Goal: Task Accomplishment & Management: Complete application form

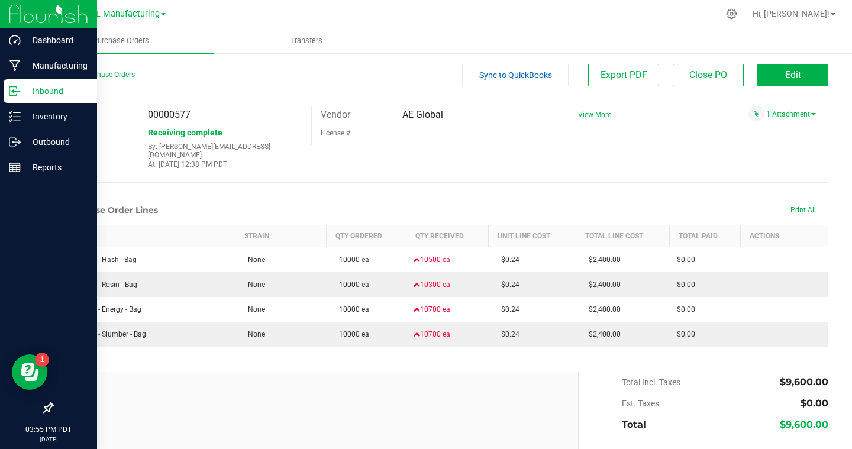
click at [15, 95] on icon at bounding box center [12, 91] width 7 height 9
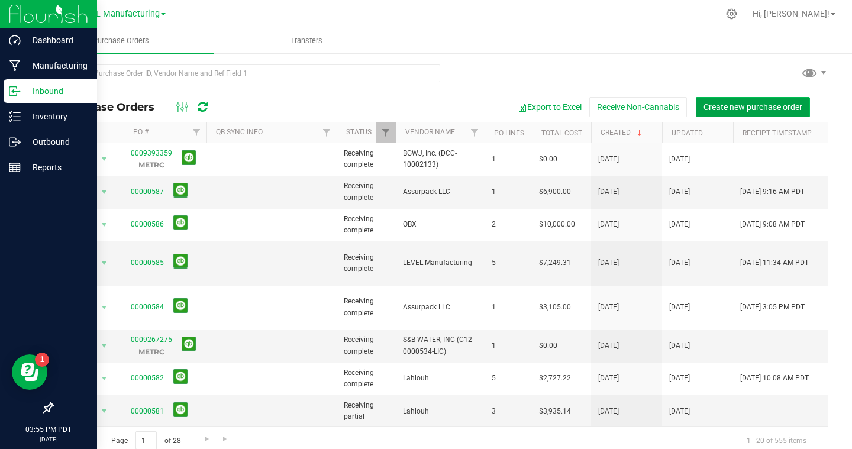
click at [751, 109] on span "Create new purchase order" at bounding box center [753, 106] width 99 height 9
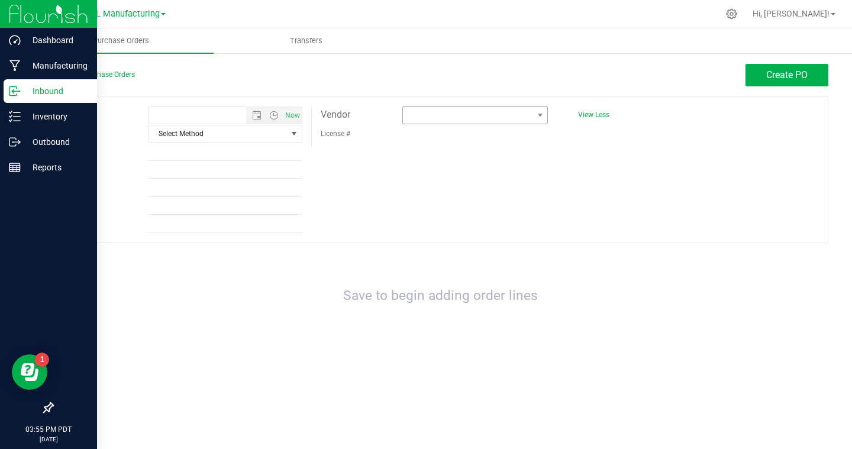
type input "[DATE] 3:55 PM"
click at [435, 113] on span at bounding box center [468, 115] width 130 height 17
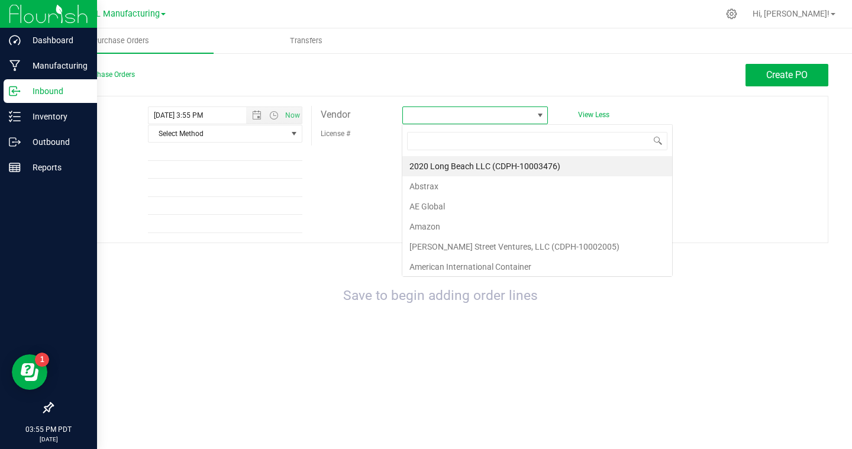
scroll to position [18, 146]
type input "ass"
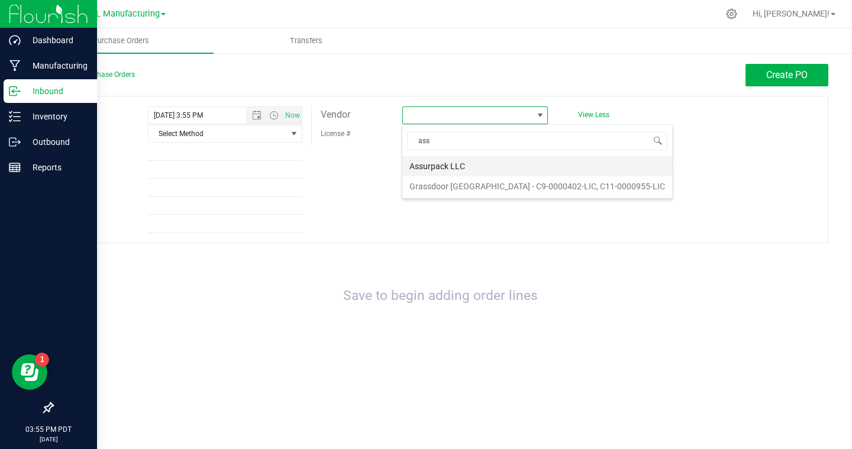
click at [424, 166] on li "Assurpack LLC" at bounding box center [537, 166] width 270 height 20
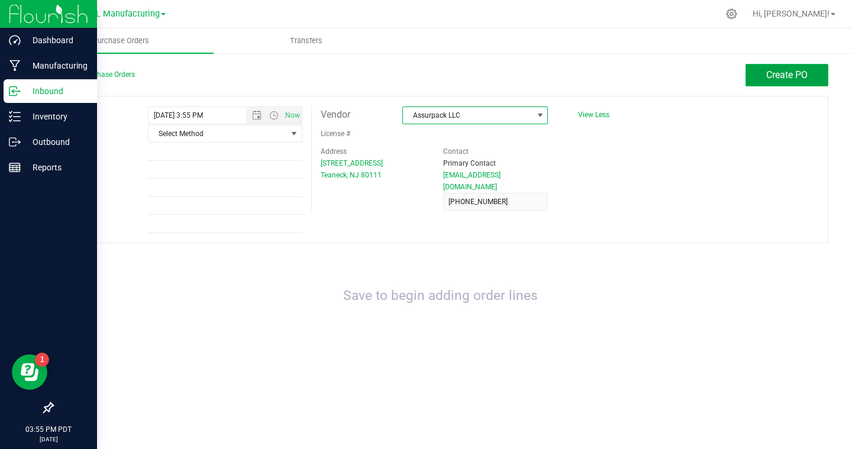
click at [770, 79] on span "Create PO" at bounding box center [786, 74] width 41 height 11
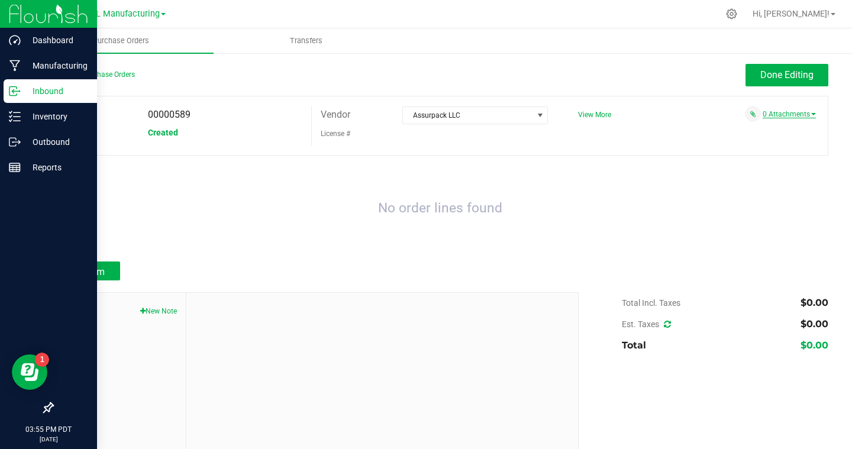
click at [775, 113] on link "0 Attachments" at bounding box center [789, 114] width 53 height 8
click at [778, 131] on button "Attach new document" at bounding box center [777, 130] width 78 height 11
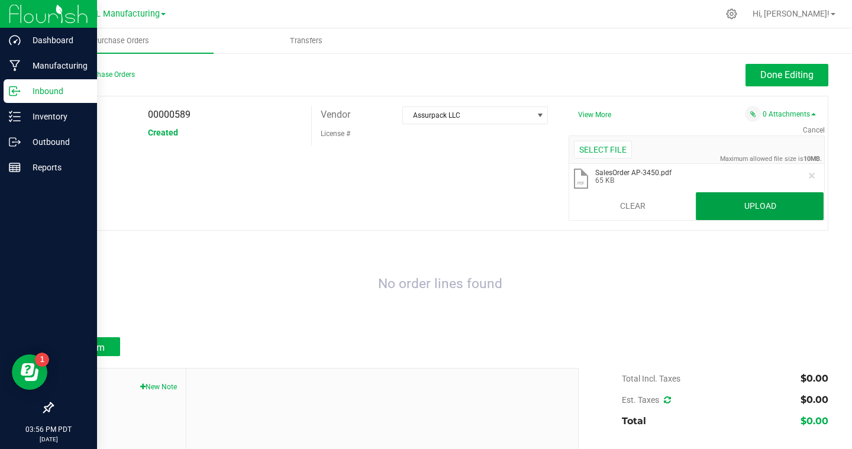
click at [751, 212] on button "Upload" at bounding box center [760, 206] width 128 height 28
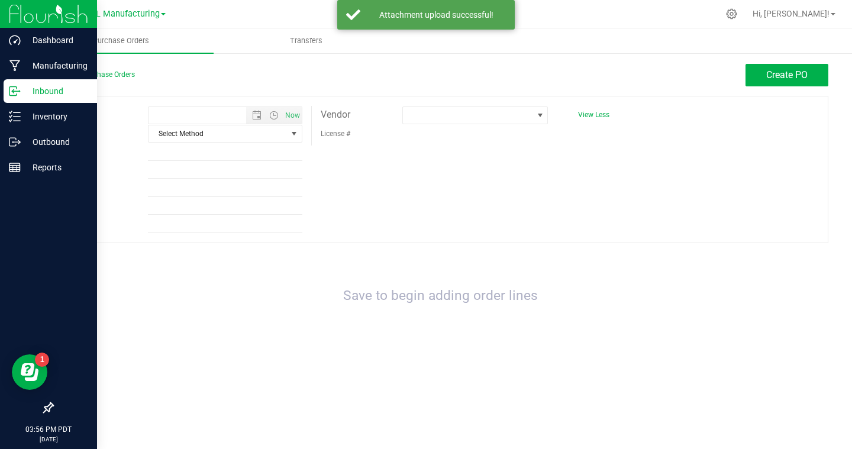
type input "[DATE] 3:56 PM"
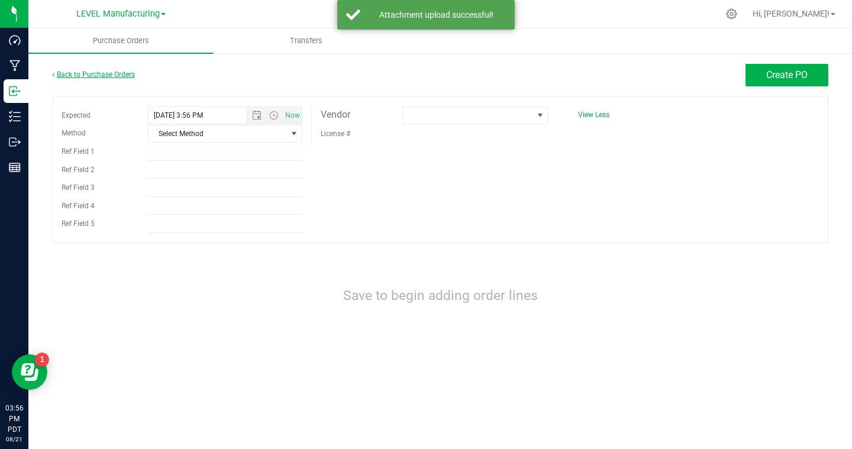
click at [112, 73] on link "Back to Purchase Orders" at bounding box center [93, 74] width 83 height 8
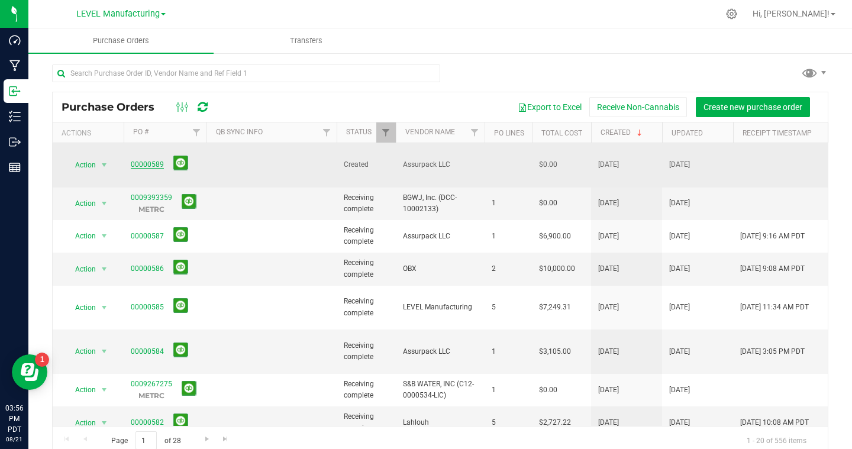
click at [140, 160] on link "00000589" at bounding box center [147, 164] width 33 height 8
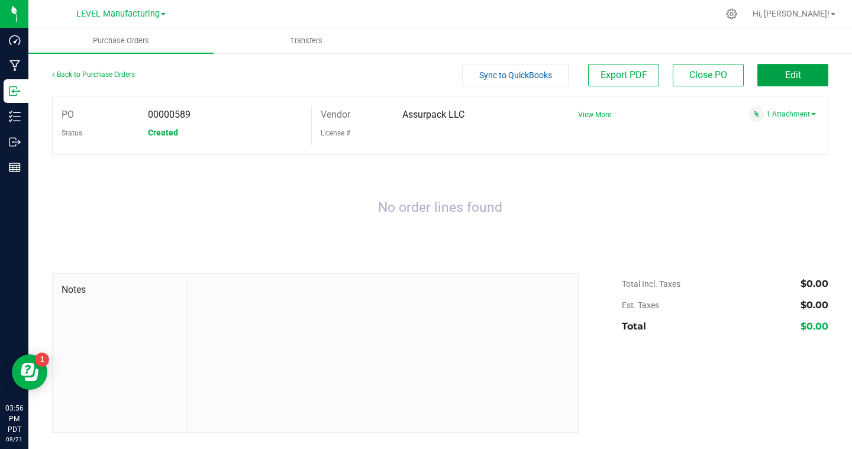
click at [808, 80] on button "Edit" at bounding box center [792, 75] width 71 height 22
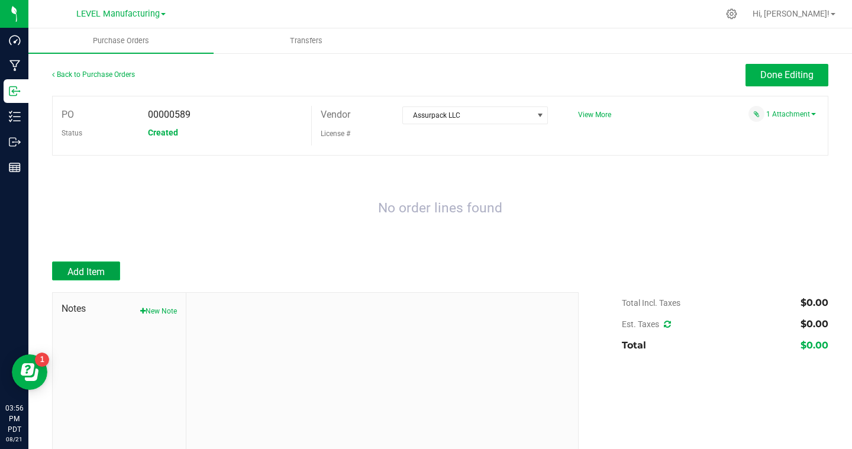
click at [67, 277] on span "Add Item" at bounding box center [85, 271] width 37 height 11
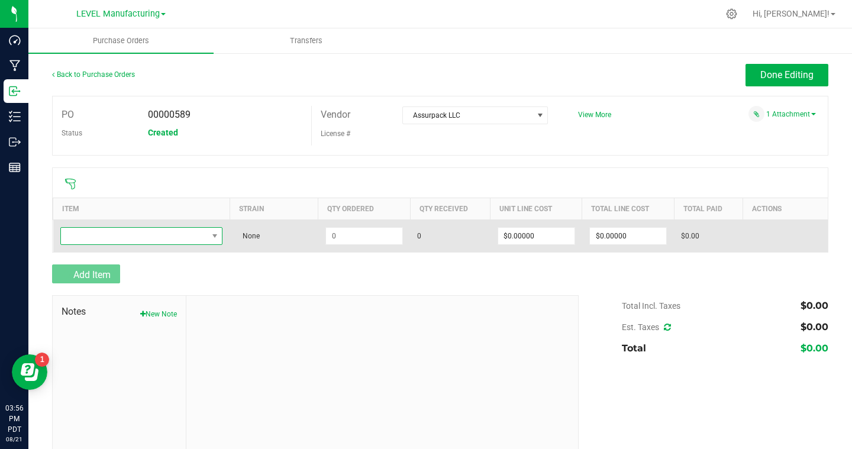
click at [133, 236] on span "NO DATA FOUND" at bounding box center [134, 236] width 147 height 17
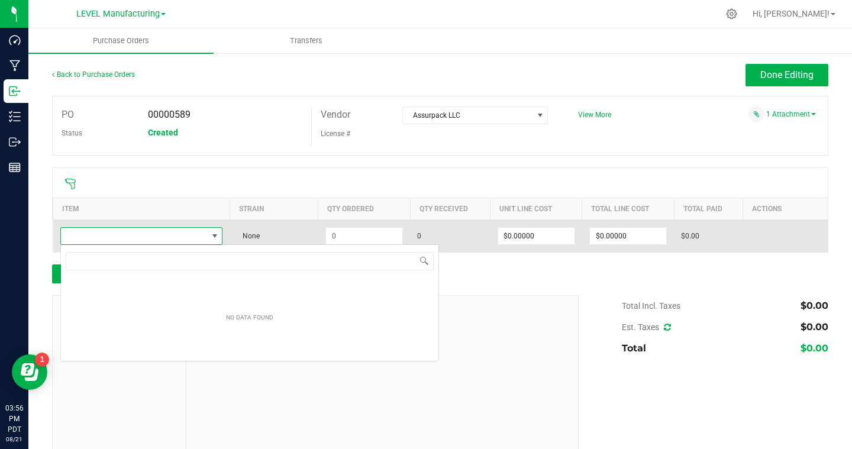
scroll to position [18, 163]
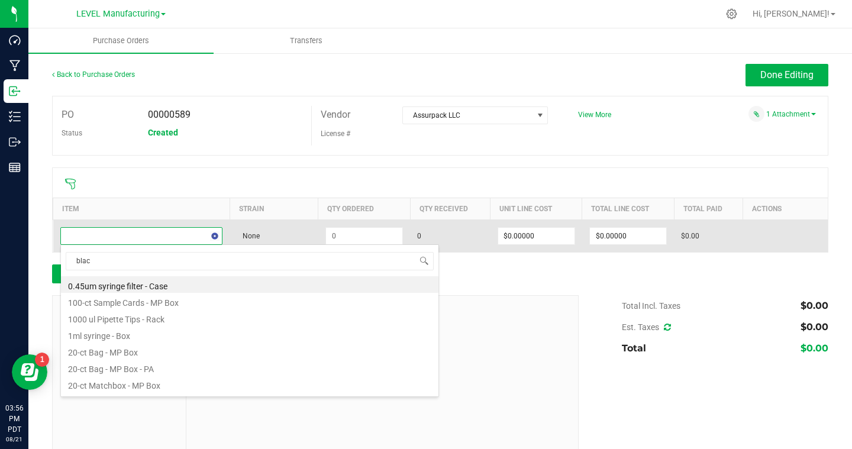
type input "black"
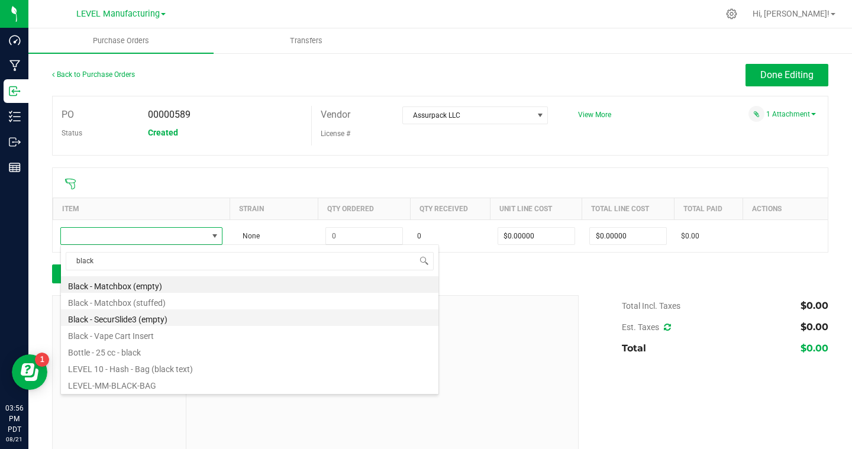
click at [138, 311] on li "Black - SecurSlide3 (empty)" at bounding box center [250, 317] width 378 height 17
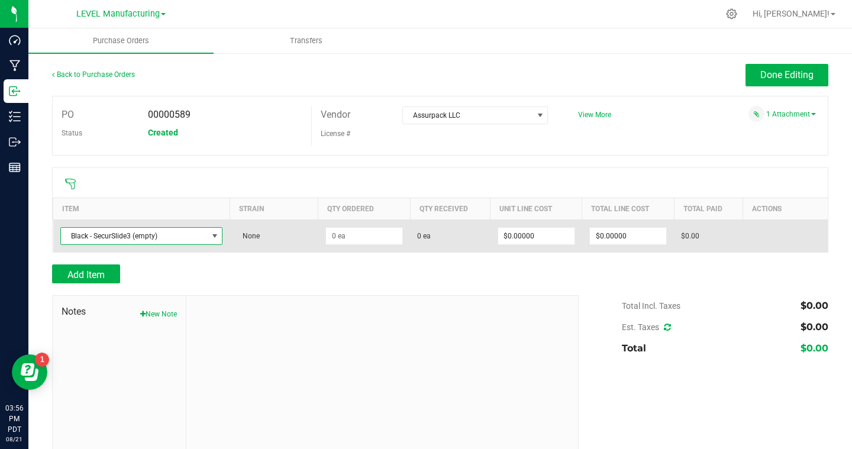
click at [168, 236] on span "Black - SecurSlide3 (empty)" at bounding box center [134, 236] width 147 height 17
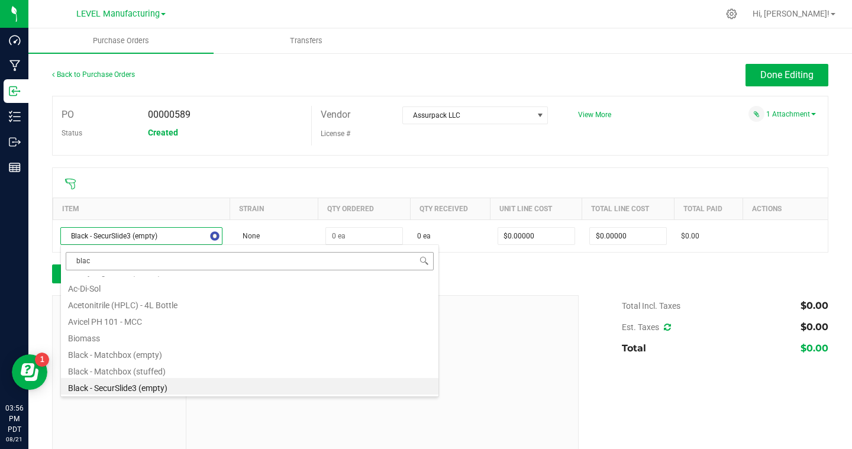
type input "black"
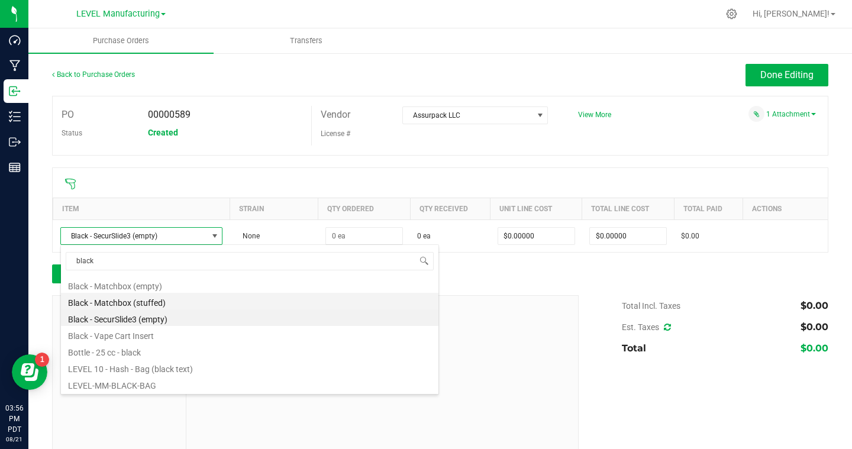
click at [107, 299] on li "Black - Matchbox (stuffed)" at bounding box center [250, 301] width 378 height 17
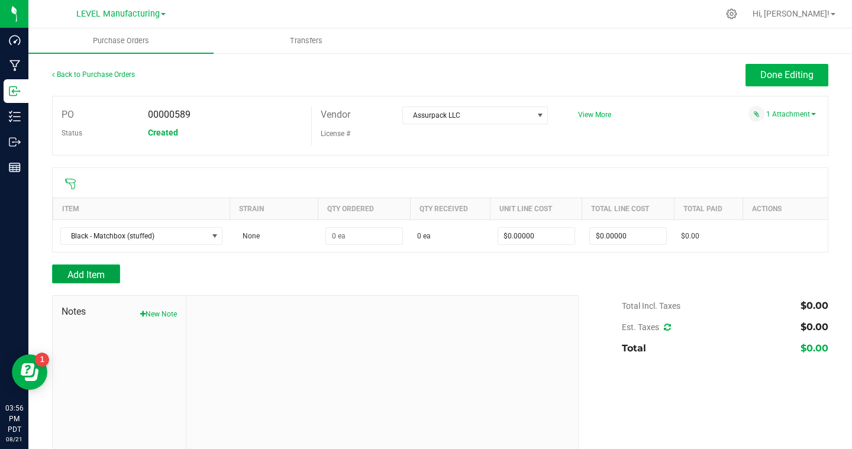
click at [109, 275] on button "Add Item" at bounding box center [86, 273] width 68 height 19
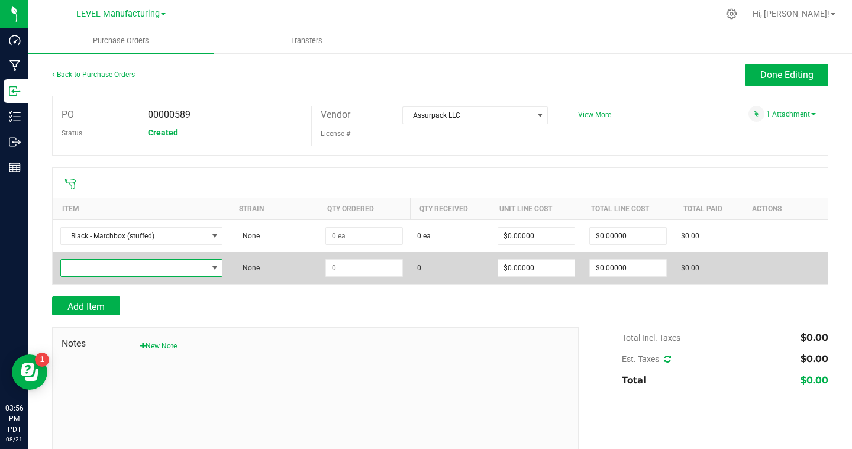
click at [198, 269] on span "NO DATA FOUND" at bounding box center [134, 268] width 147 height 17
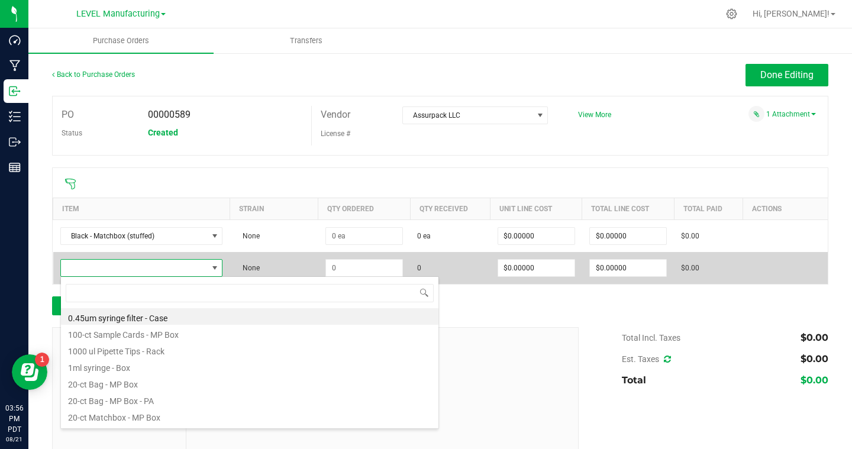
scroll to position [18, 163]
type input "white"
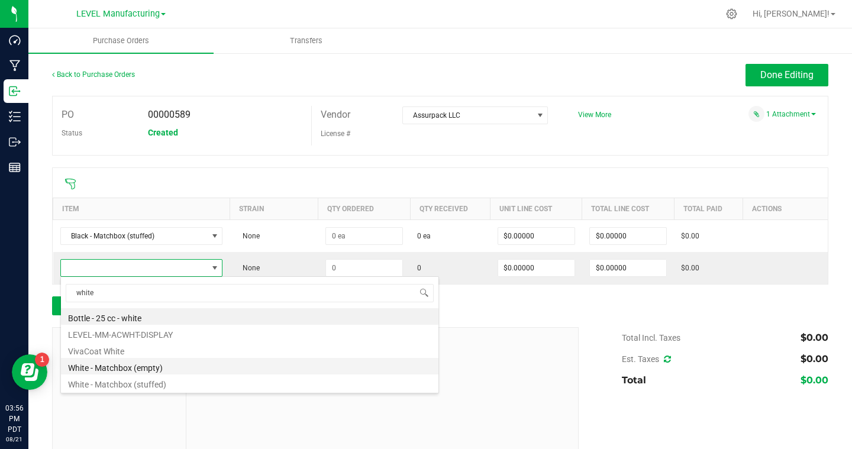
click at [170, 369] on li "White - Matchbox (empty)" at bounding box center [250, 366] width 378 height 17
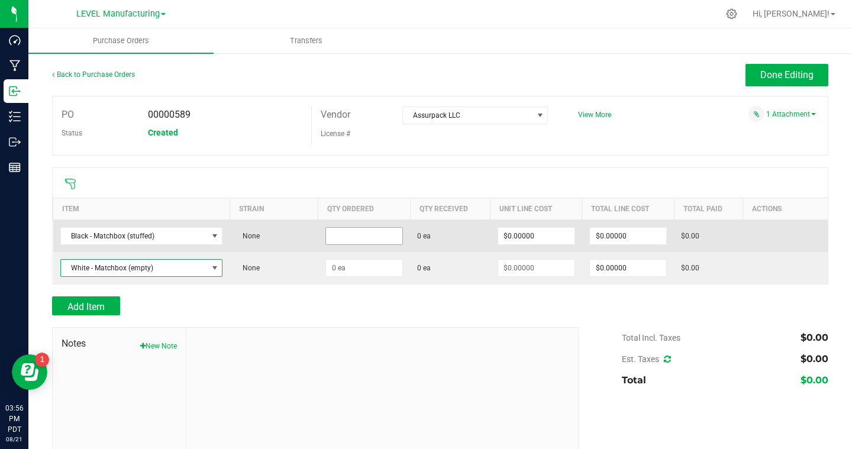
click at [346, 234] on input at bounding box center [364, 236] width 76 height 17
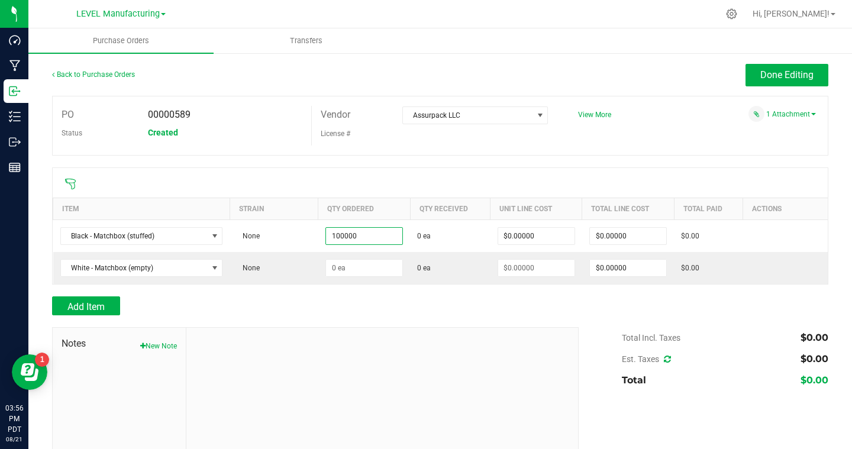
type input "100000 ea"
click at [302, 314] on div "Add Item" at bounding box center [311, 305] width 518 height 19
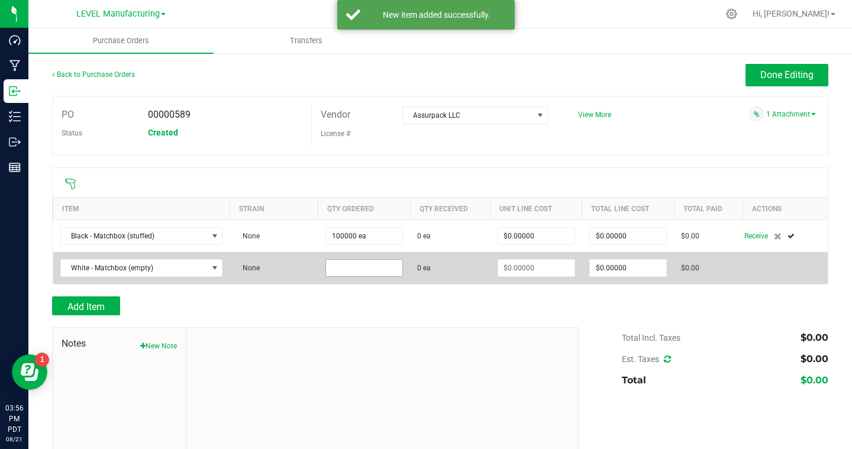
click at [380, 263] on input at bounding box center [364, 268] width 76 height 17
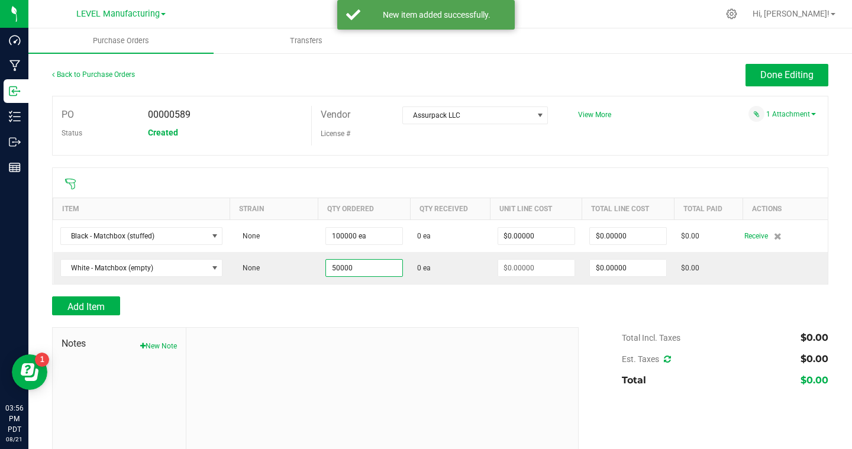
type input "50000 ea"
click at [408, 322] on div at bounding box center [440, 321] width 776 height 12
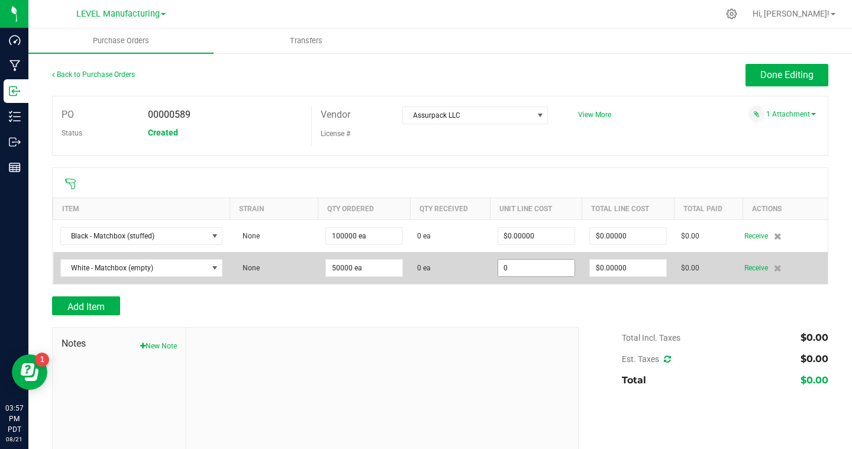
click at [531, 270] on input "0" at bounding box center [536, 268] width 76 height 17
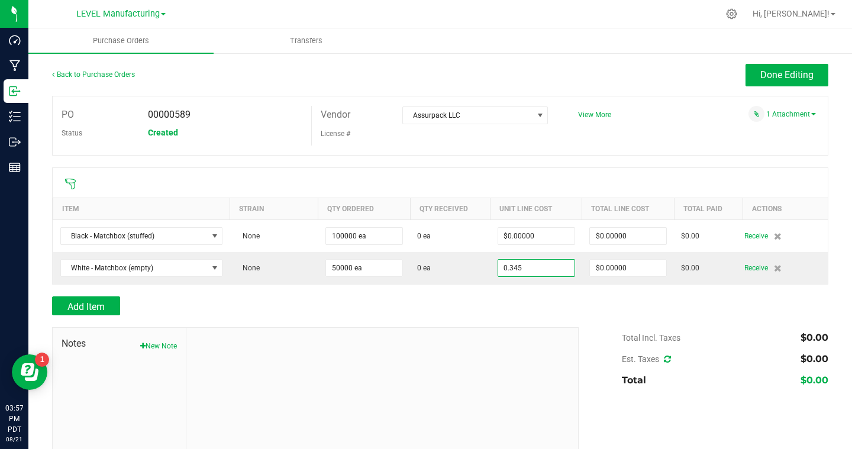
type input "$0.34500"
click at [546, 321] on div at bounding box center [440, 321] width 776 height 12
type input "50000"
type input "$17,250.00000"
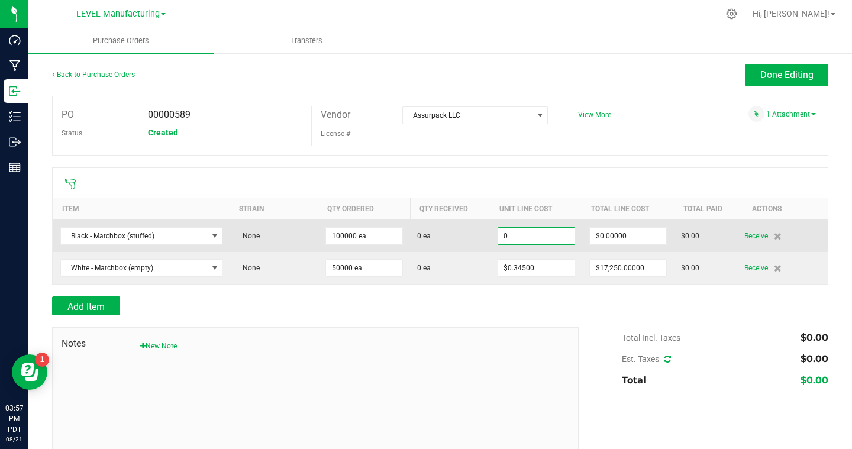
click at [526, 234] on input "0" at bounding box center [536, 236] width 76 height 17
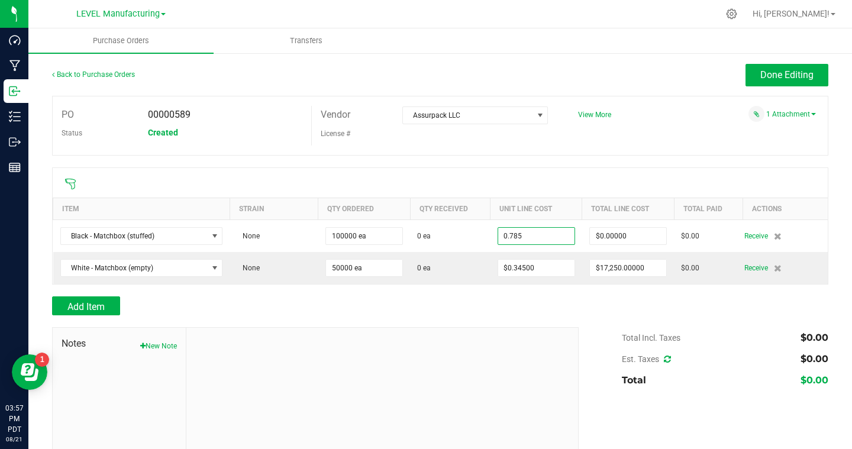
type input "$0.78500"
click at [615, 315] on div at bounding box center [440, 321] width 776 height 12
type input "100000"
type input "$78,500.00000"
click at [796, 80] on span "Done Editing" at bounding box center [786, 74] width 53 height 11
